Goal: Transaction & Acquisition: Download file/media

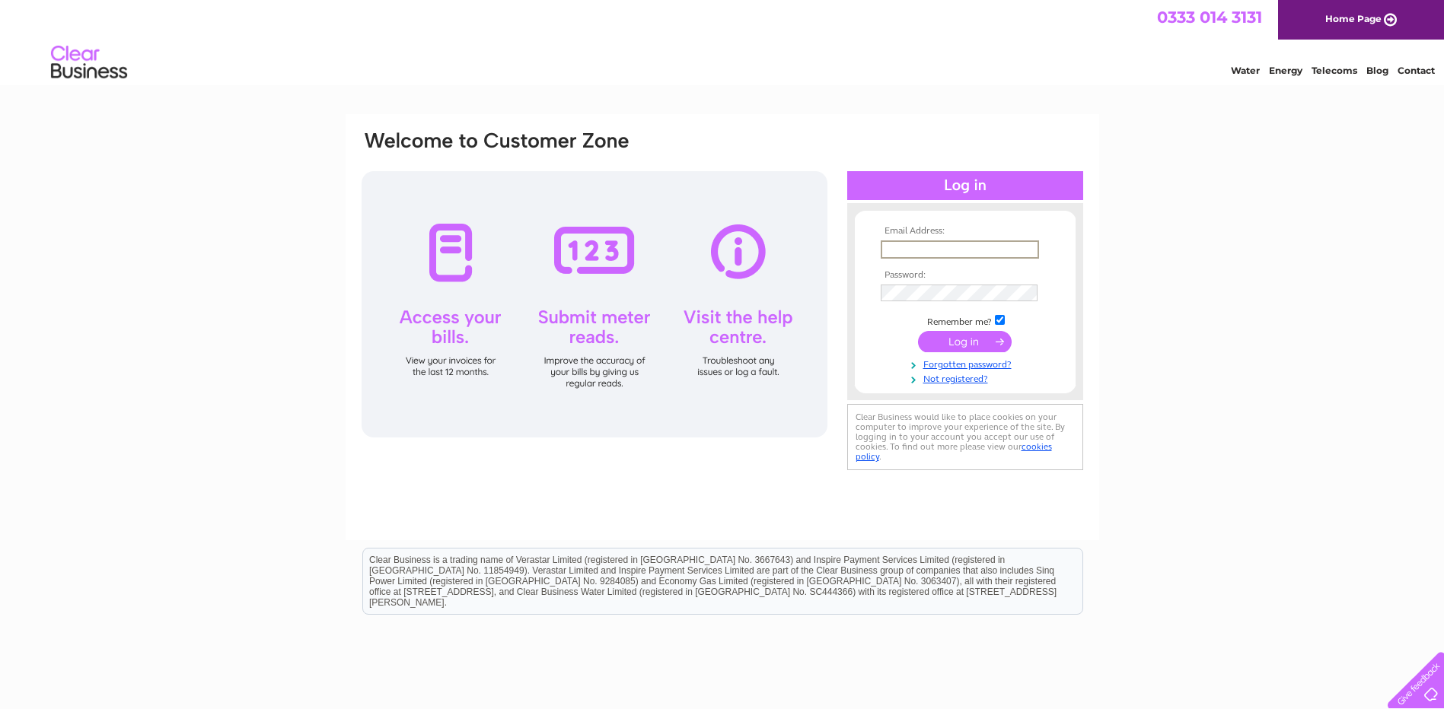
click at [926, 247] on input "text" at bounding box center [960, 250] width 158 height 18
type input "hello@floralroundabout.co.uk"
click at [957, 341] on input "submit" at bounding box center [965, 341] width 94 height 21
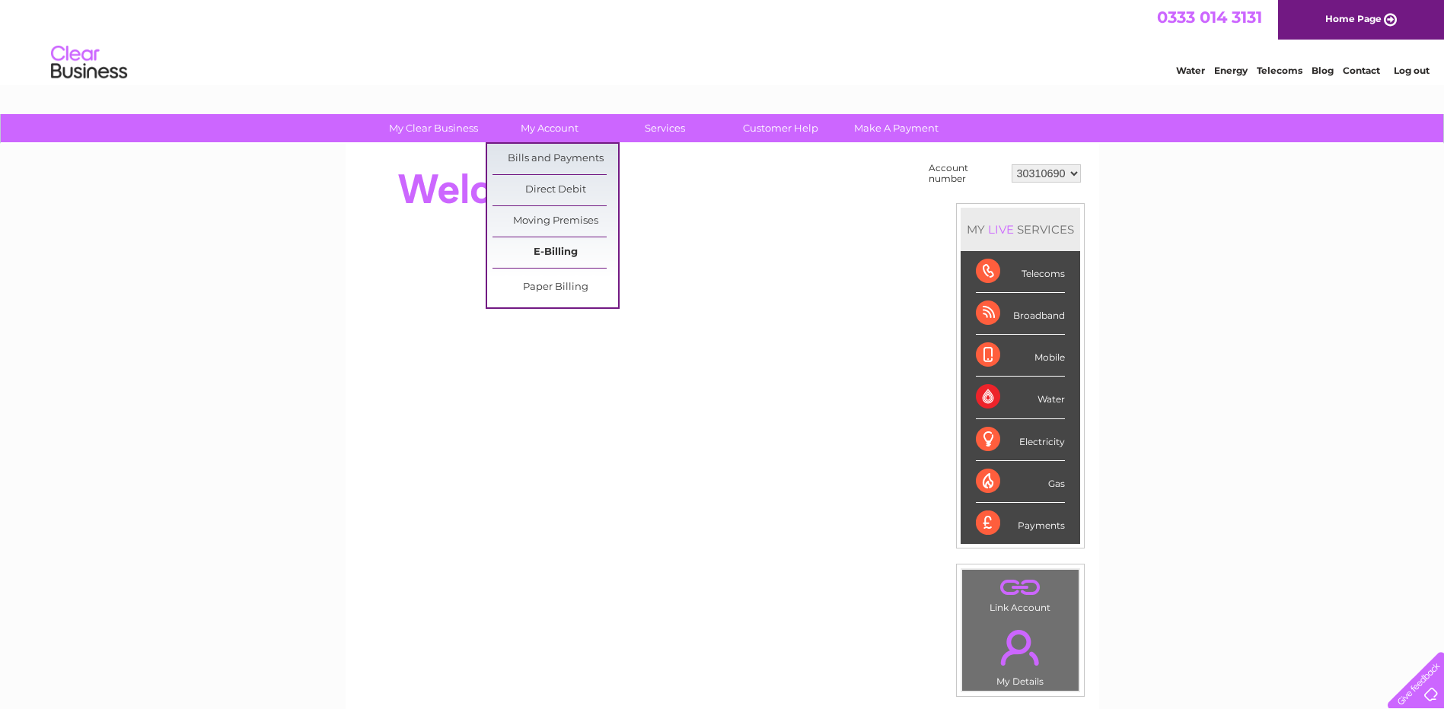
click at [513, 249] on link "E-Billing" at bounding box center [555, 252] width 126 height 30
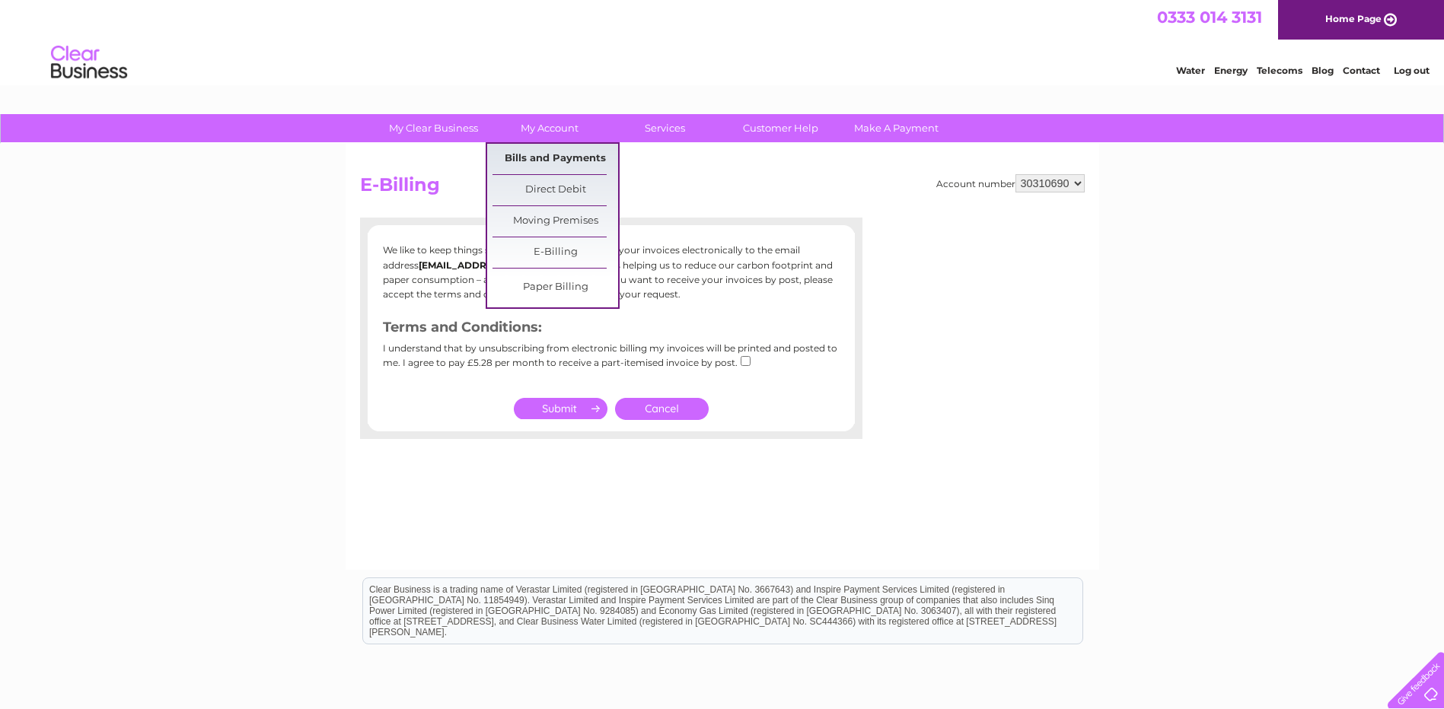
click at [546, 154] on link "Bills and Payments" at bounding box center [555, 159] width 126 height 30
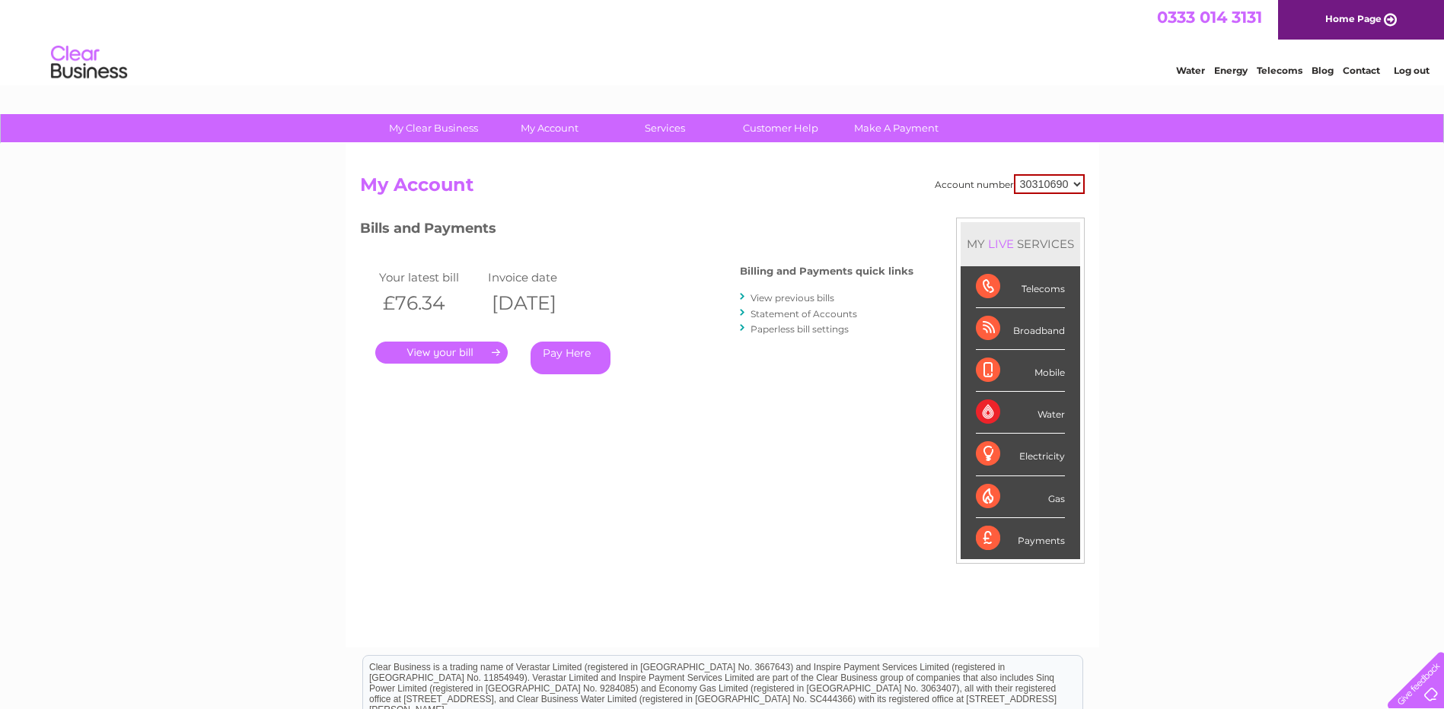
click at [786, 294] on link "View previous bills" at bounding box center [792, 297] width 84 height 11
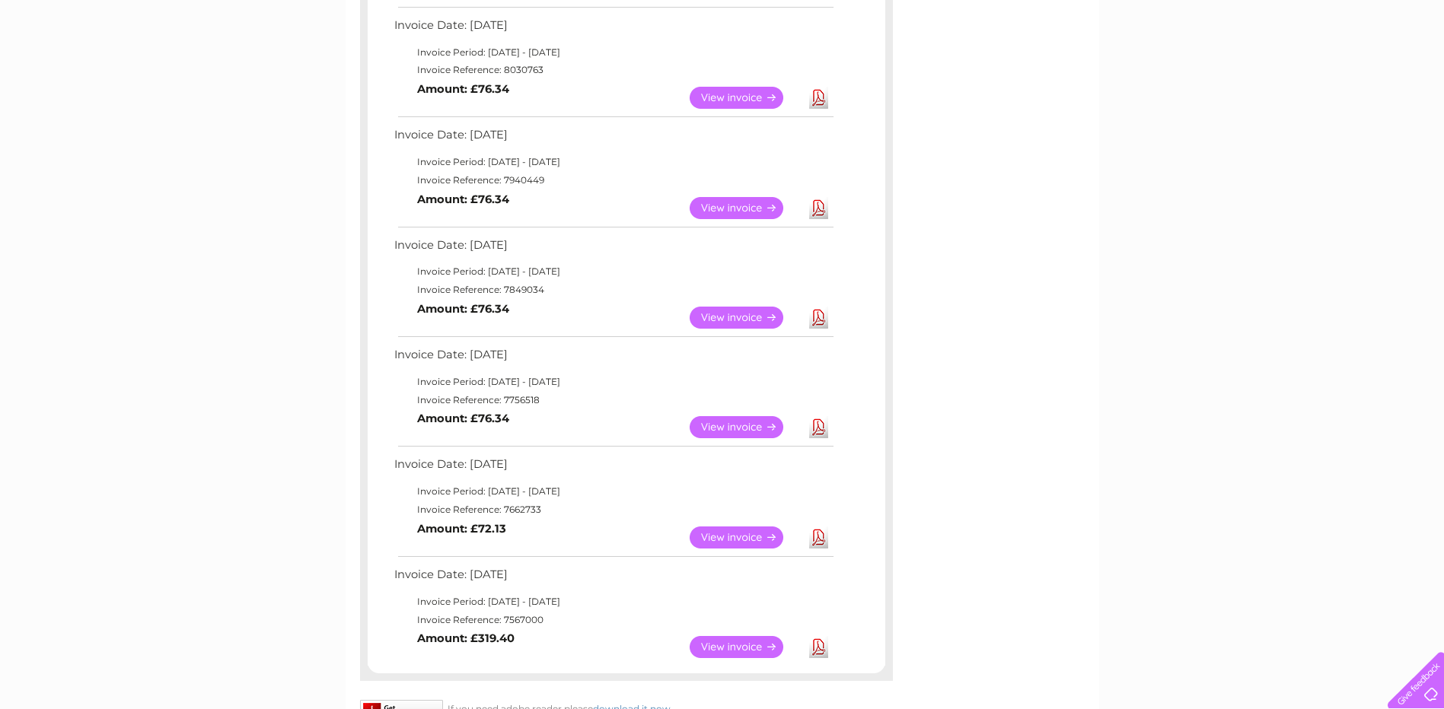
scroll to position [688, 0]
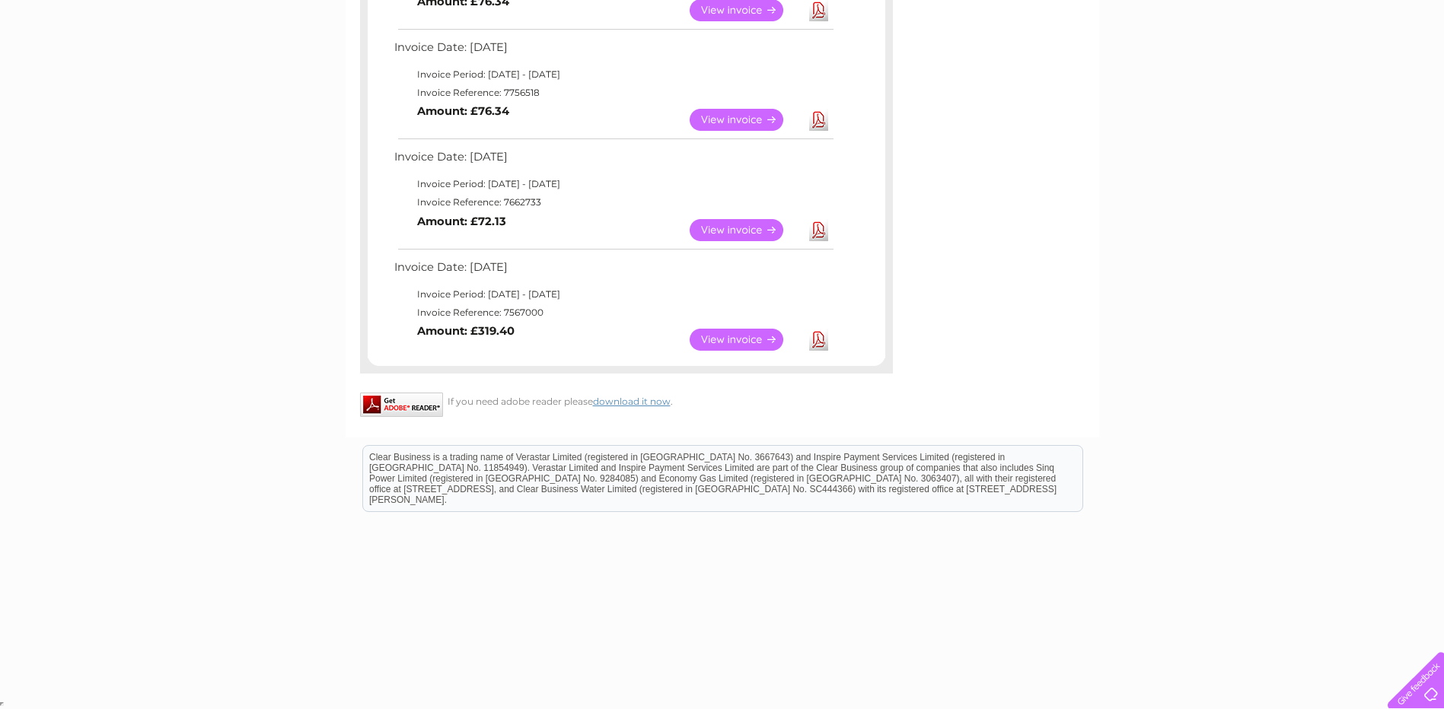
click at [820, 337] on link "Download" at bounding box center [818, 340] width 19 height 22
click at [720, 342] on link "View" at bounding box center [746, 340] width 112 height 22
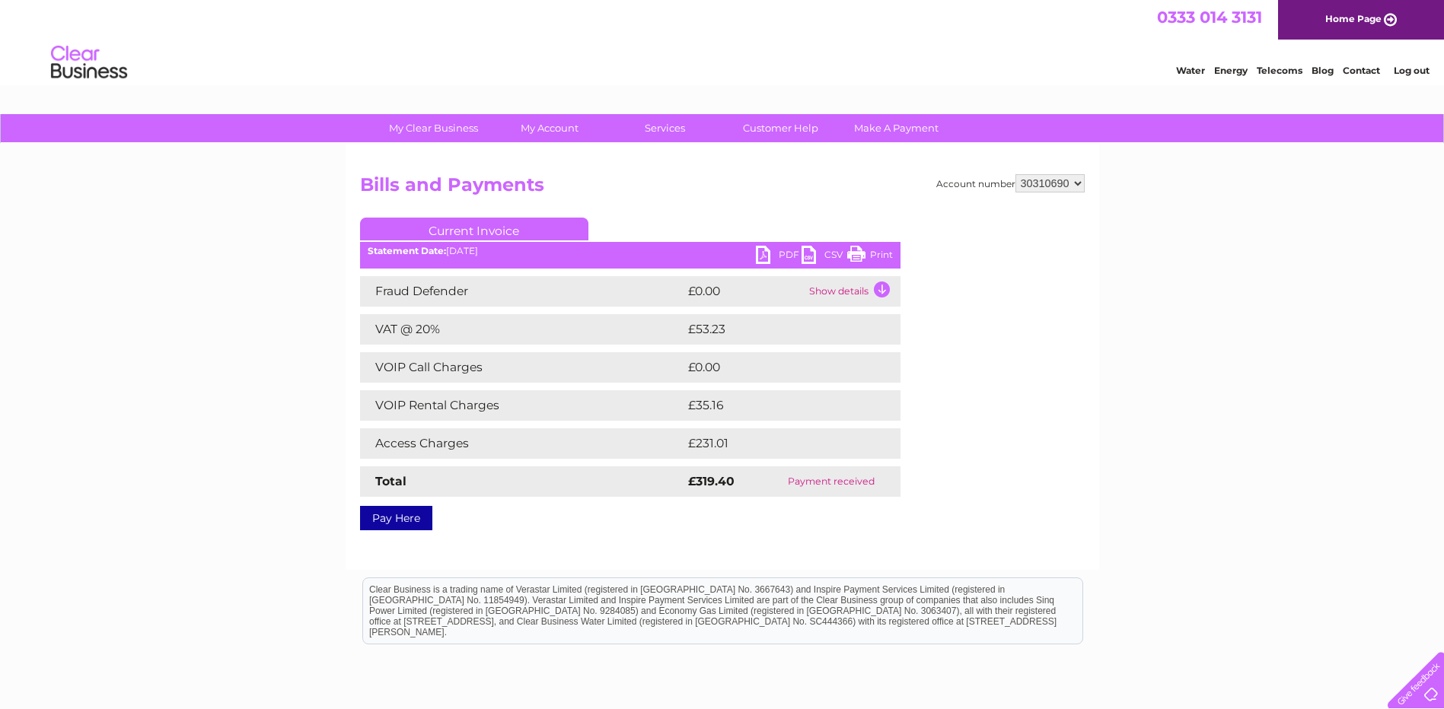
click at [763, 250] on link "PDF" at bounding box center [779, 257] width 46 height 22
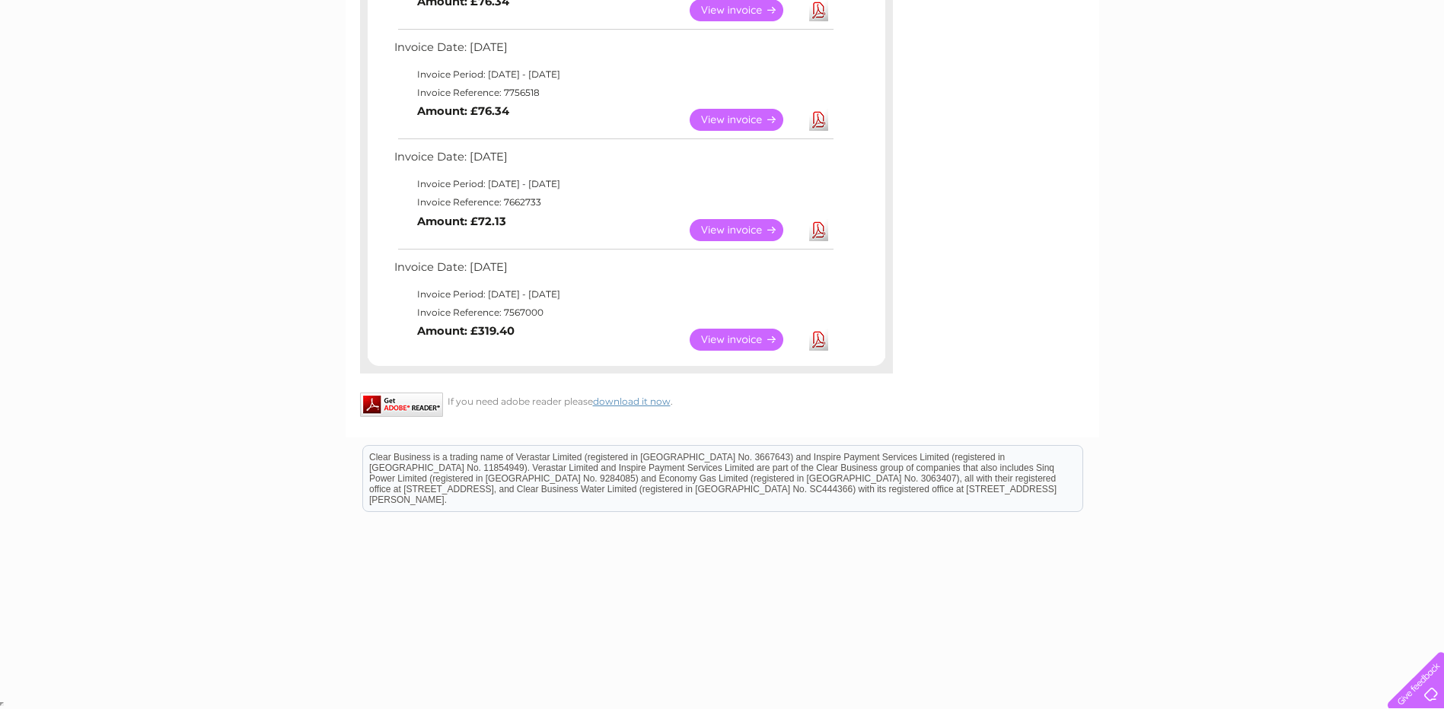
click at [824, 230] on link "Download" at bounding box center [818, 230] width 19 height 22
click at [825, 118] on link "Download" at bounding box center [818, 120] width 19 height 22
click at [820, 11] on link "Download" at bounding box center [818, 10] width 19 height 22
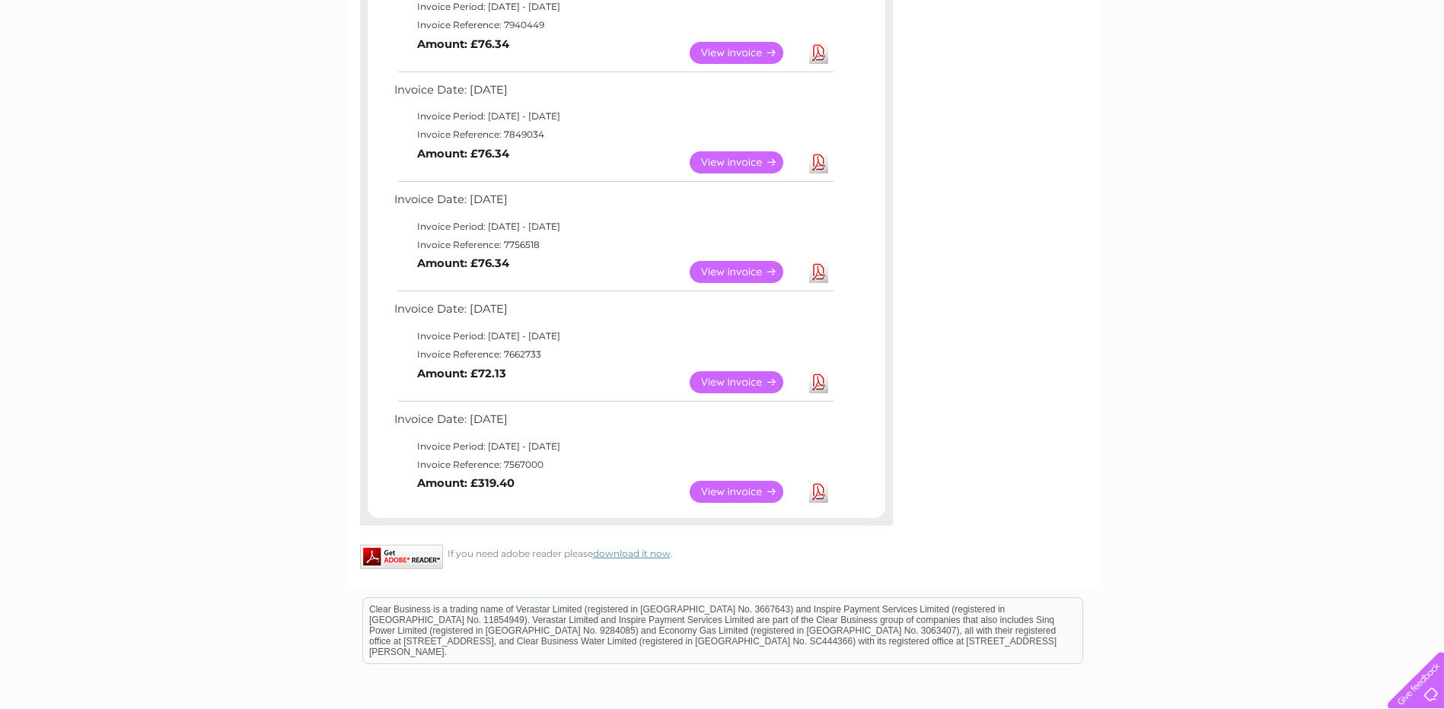
scroll to position [460, 0]
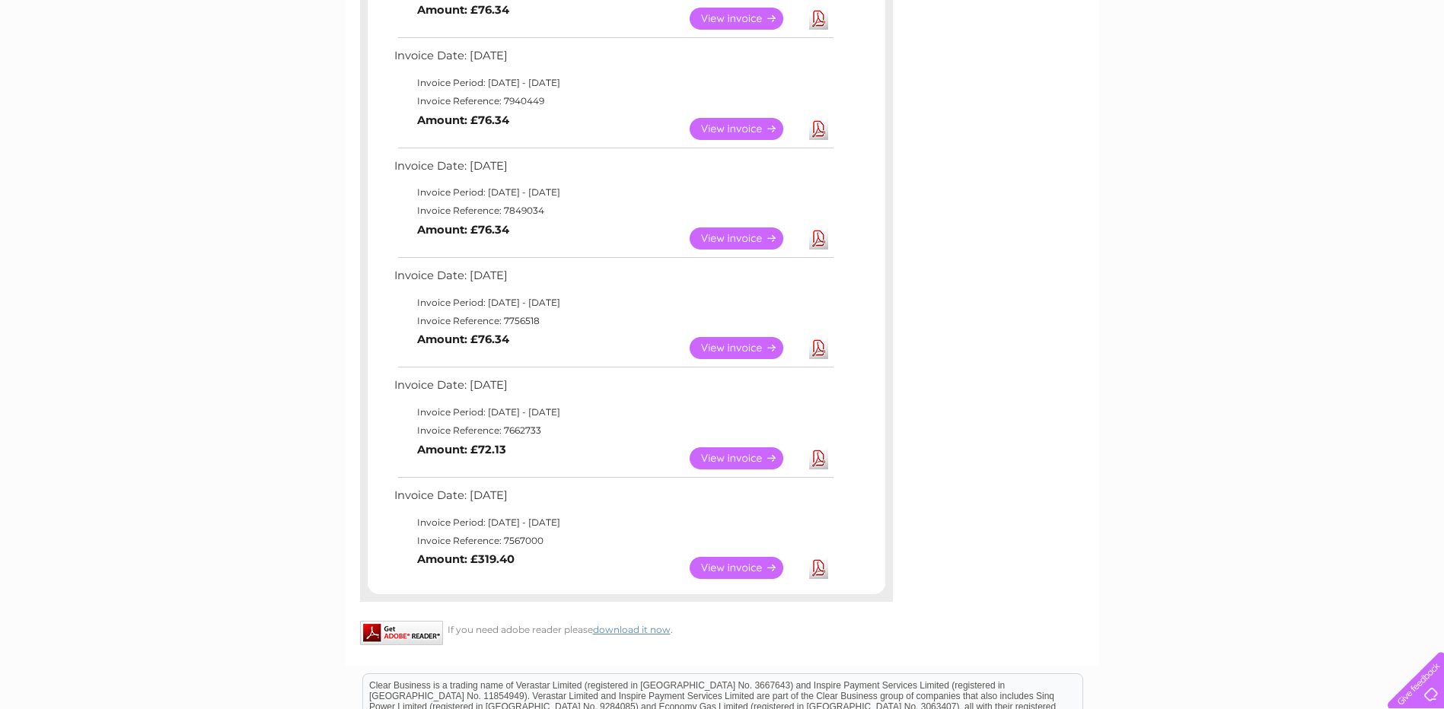
click at [820, 126] on link "Download" at bounding box center [818, 129] width 19 height 22
click at [818, 14] on link "Download" at bounding box center [818, 19] width 19 height 22
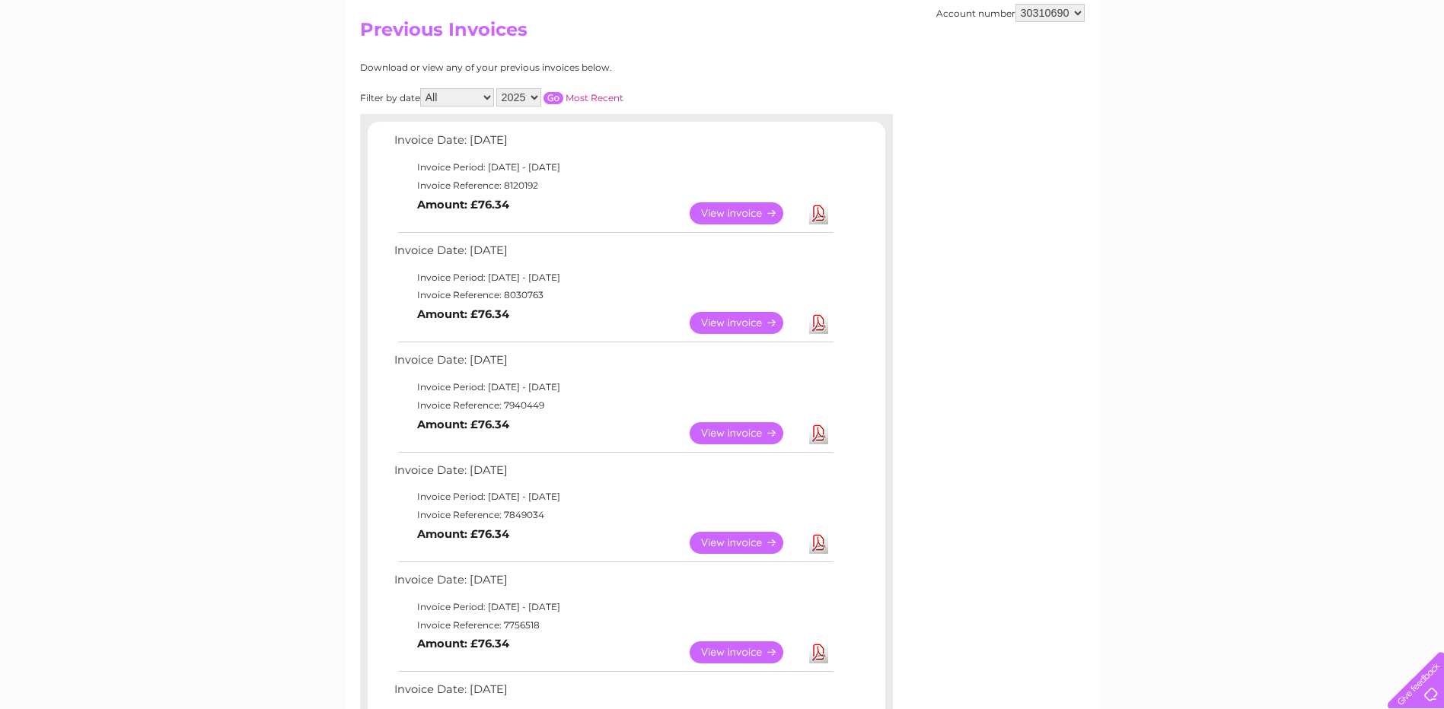
scroll to position [3, 0]
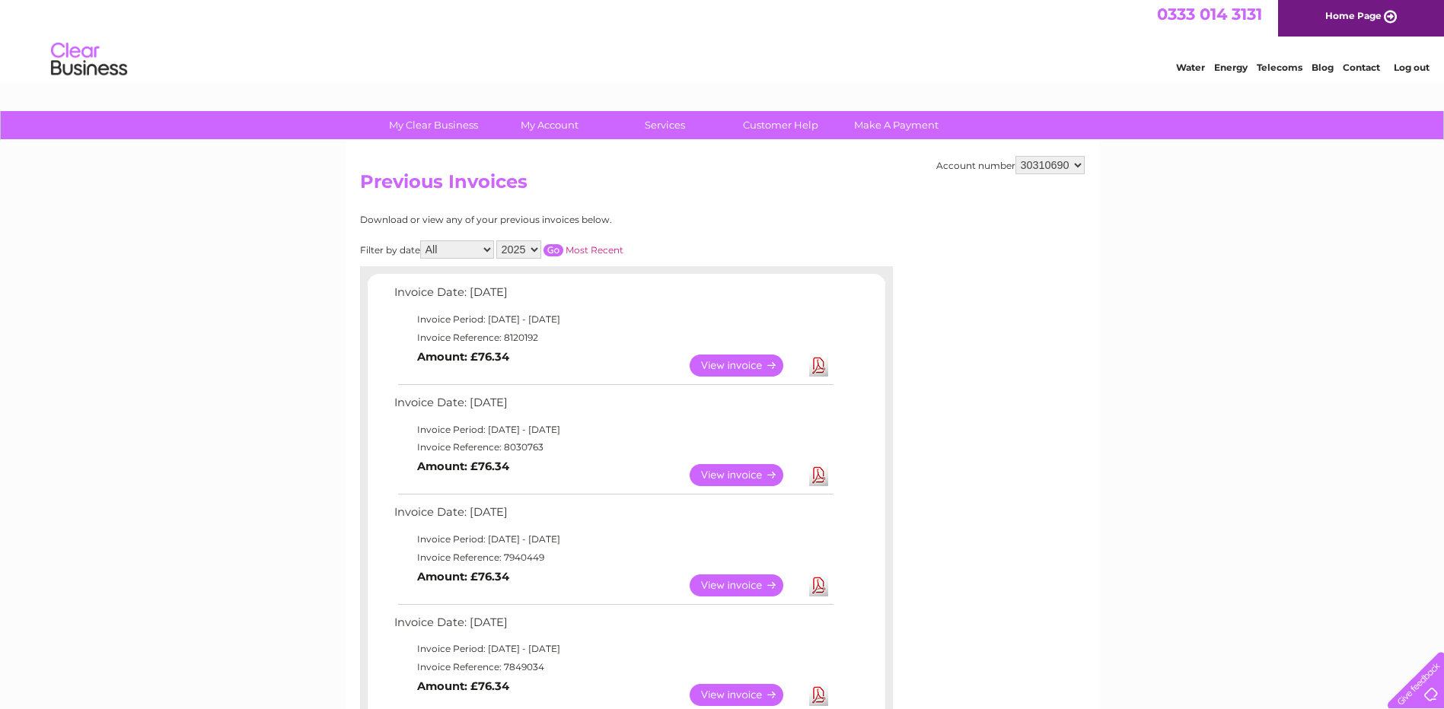
click at [822, 477] on link "Download" at bounding box center [818, 475] width 19 height 22
click at [818, 359] on link "Download" at bounding box center [818, 366] width 19 height 22
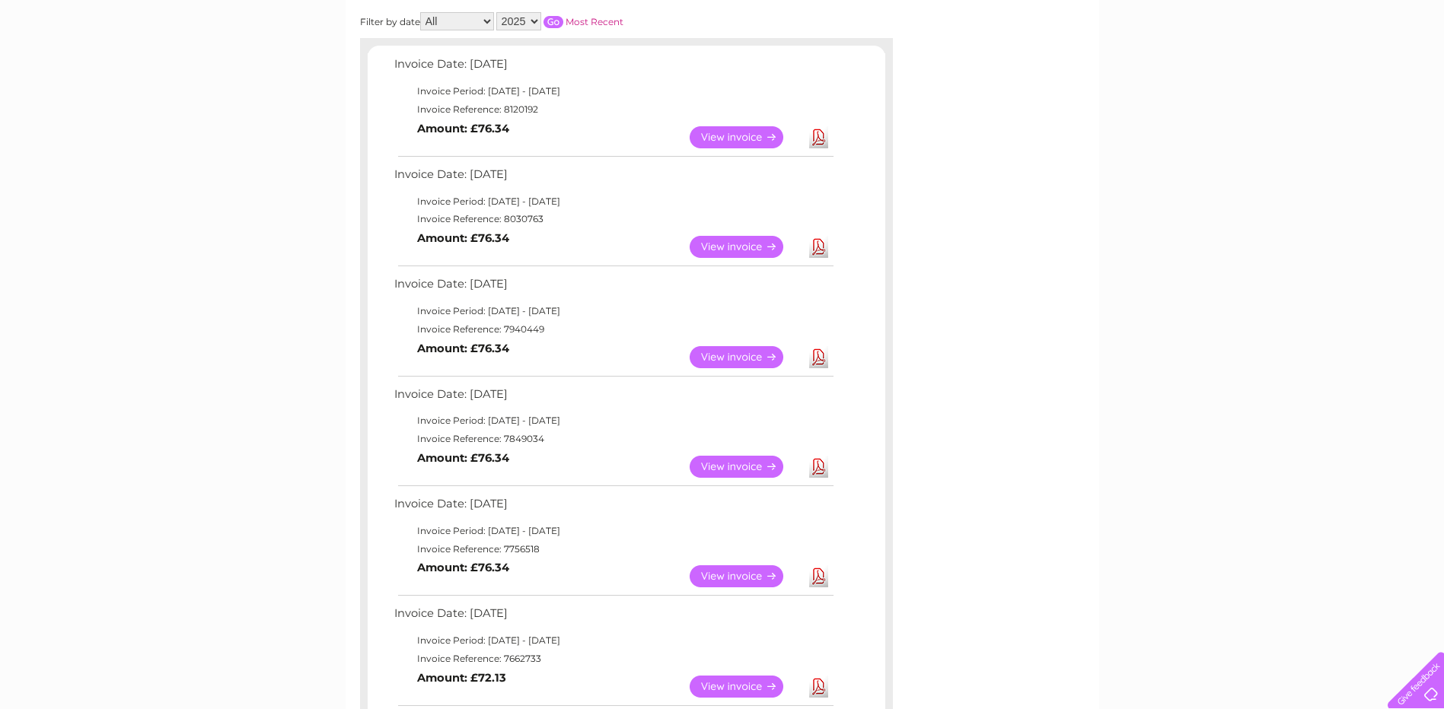
scroll to position [0, 0]
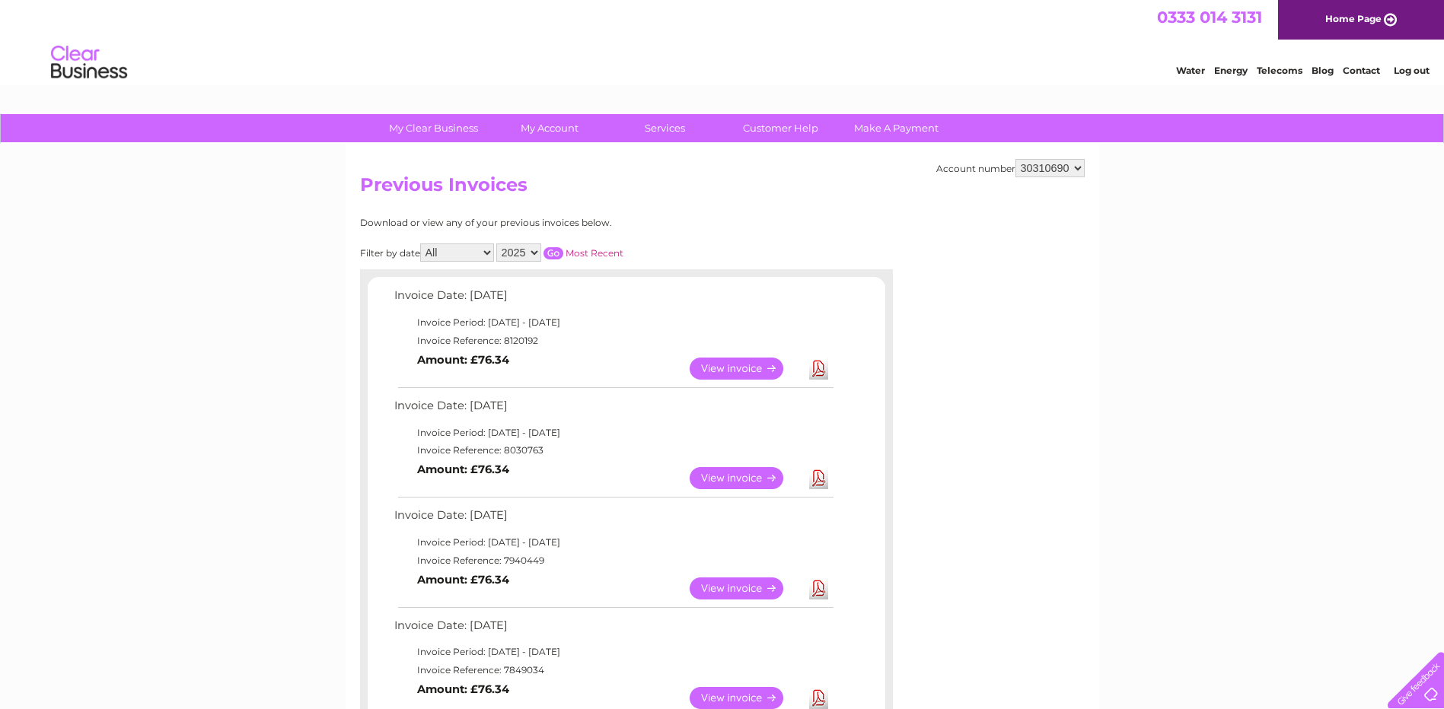
click at [1417, 69] on link "Log out" at bounding box center [1412, 70] width 36 height 11
